Goal: Information Seeking & Learning: Learn about a topic

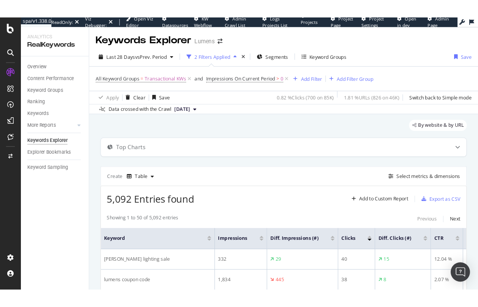
scroll to position [142, 0]
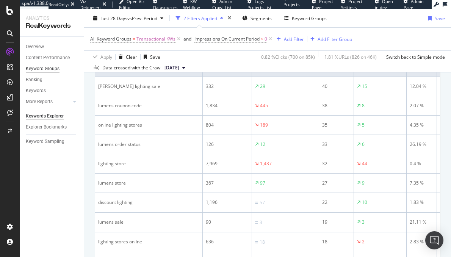
click at [41, 69] on div "Keyword Groups" at bounding box center [43, 69] width 34 height 8
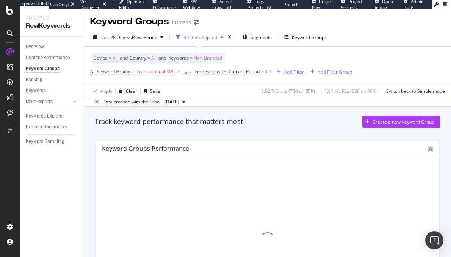
click at [180, 70] on icon at bounding box center [179, 72] width 6 height 8
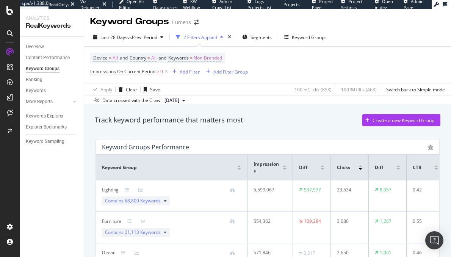
click at [206, 36] on div "2 Filters Applied" at bounding box center [201, 37] width 34 height 6
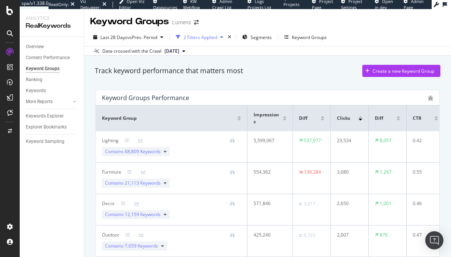
click at [212, 38] on div "2 Filters Applied" at bounding box center [201, 37] width 34 height 6
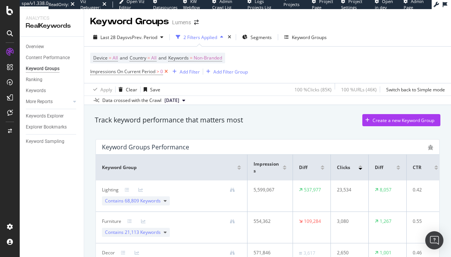
click at [167, 71] on icon at bounding box center [166, 72] width 6 height 8
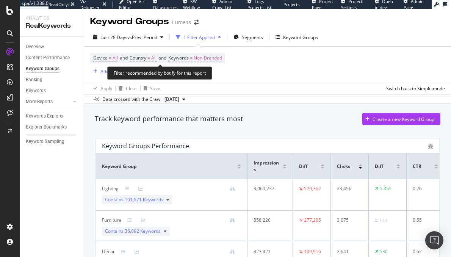
click at [212, 60] on span "Non-Branded" at bounding box center [208, 58] width 28 height 11
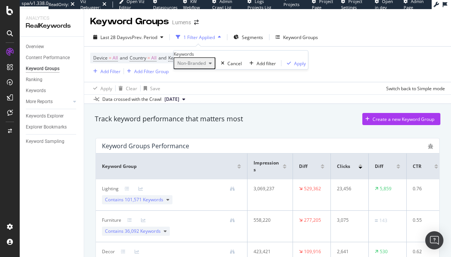
click at [206, 66] on span "Non-Branded" at bounding box center [190, 63] width 31 height 6
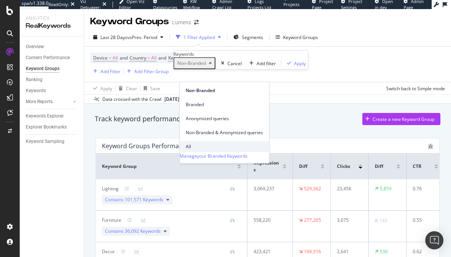
click at [197, 143] on span "All" at bounding box center [224, 146] width 77 height 7
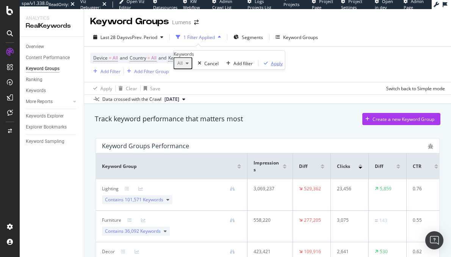
click at [271, 66] on div "Apply" at bounding box center [277, 63] width 12 height 6
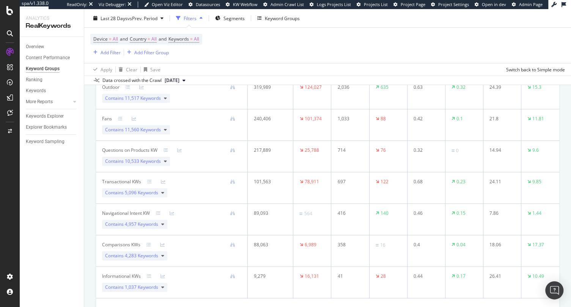
scroll to position [234, 0]
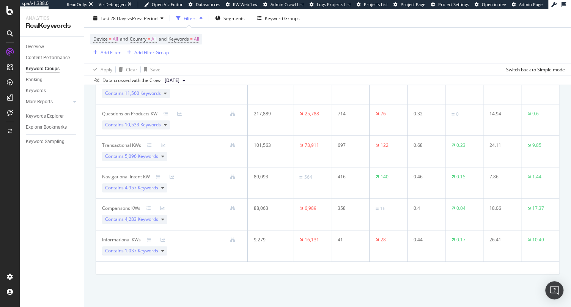
click at [161, 249] on icon at bounding box center [162, 251] width 3 height 5
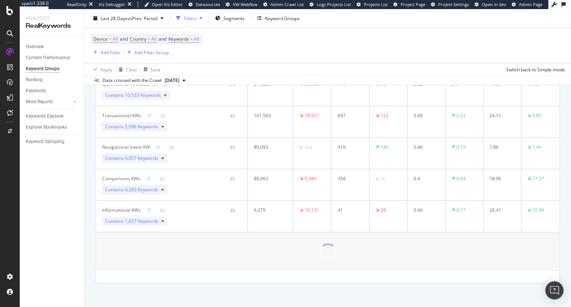
scroll to position [273, 0]
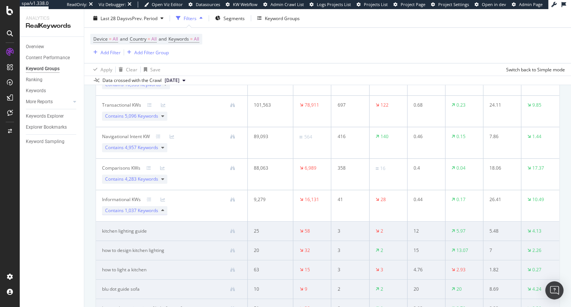
click at [162, 210] on icon at bounding box center [162, 210] width 3 height 5
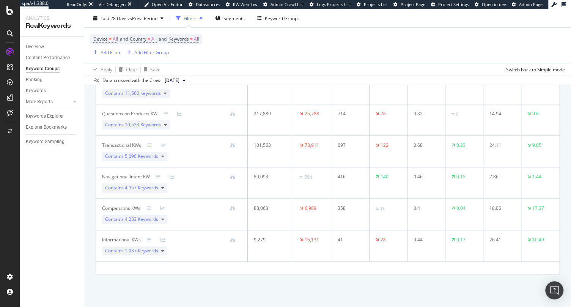
scroll to position [234, 0]
click at [163, 217] on icon at bounding box center [162, 219] width 3 height 5
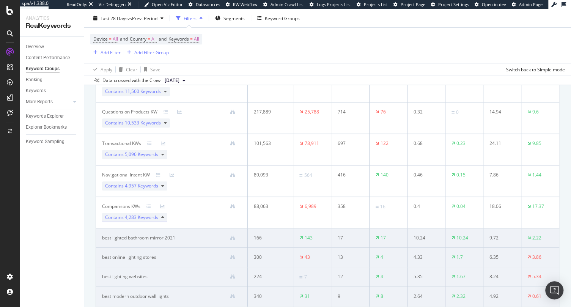
click at [164, 216] on icon at bounding box center [162, 217] width 3 height 5
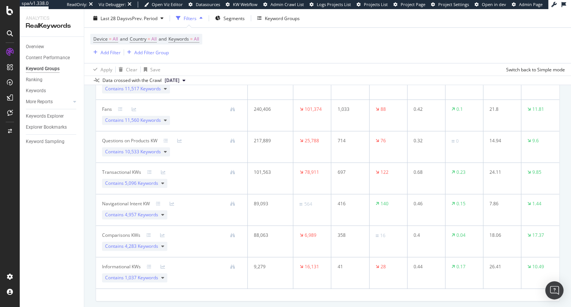
scroll to position [198, 0]
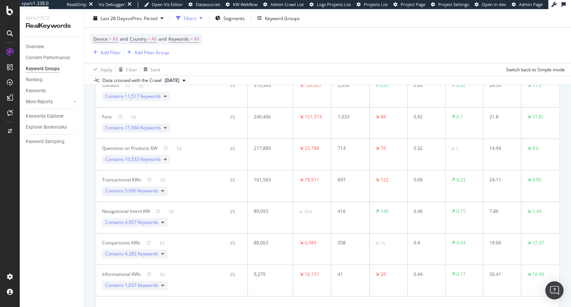
click at [161, 192] on div "Contains 5,096 Keywords" at bounding box center [134, 190] width 65 height 9
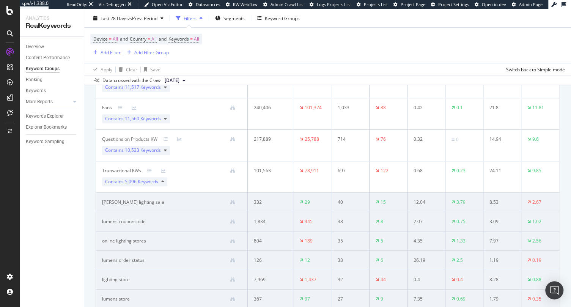
scroll to position [207, 0]
click at [162, 181] on icon at bounding box center [162, 182] width 3 height 5
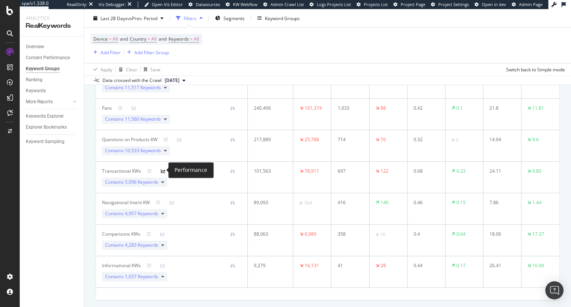
click at [162, 170] on icon at bounding box center [163, 171] width 5 height 5
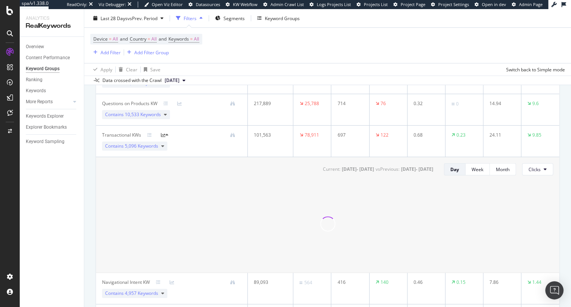
scroll to position [242, 0]
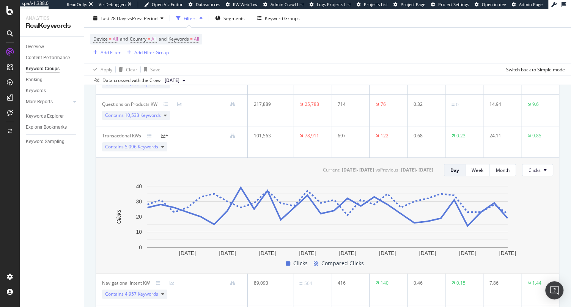
click at [163, 134] on icon at bounding box center [163, 136] width 5 height 5
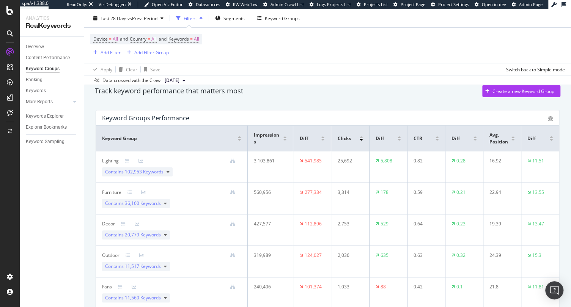
scroll to position [28, 0]
